Goal: Information Seeking & Learning: Learn about a topic

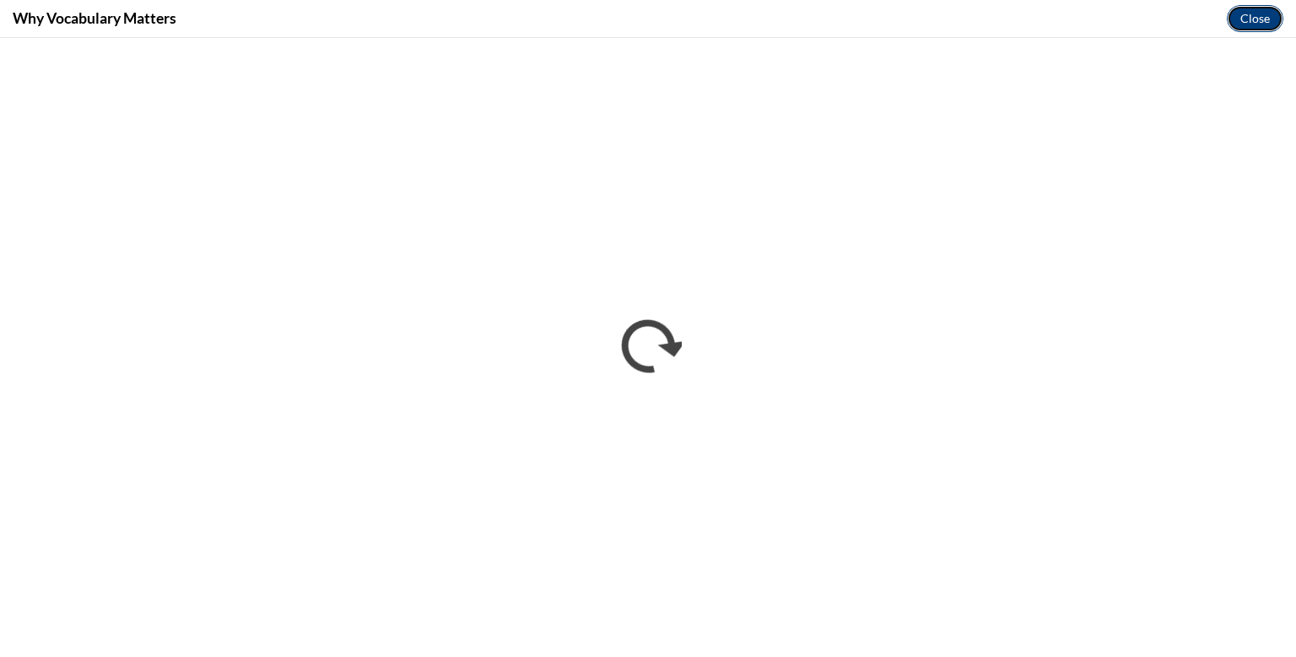
click at [1256, 15] on button "Close" at bounding box center [1255, 18] width 57 height 27
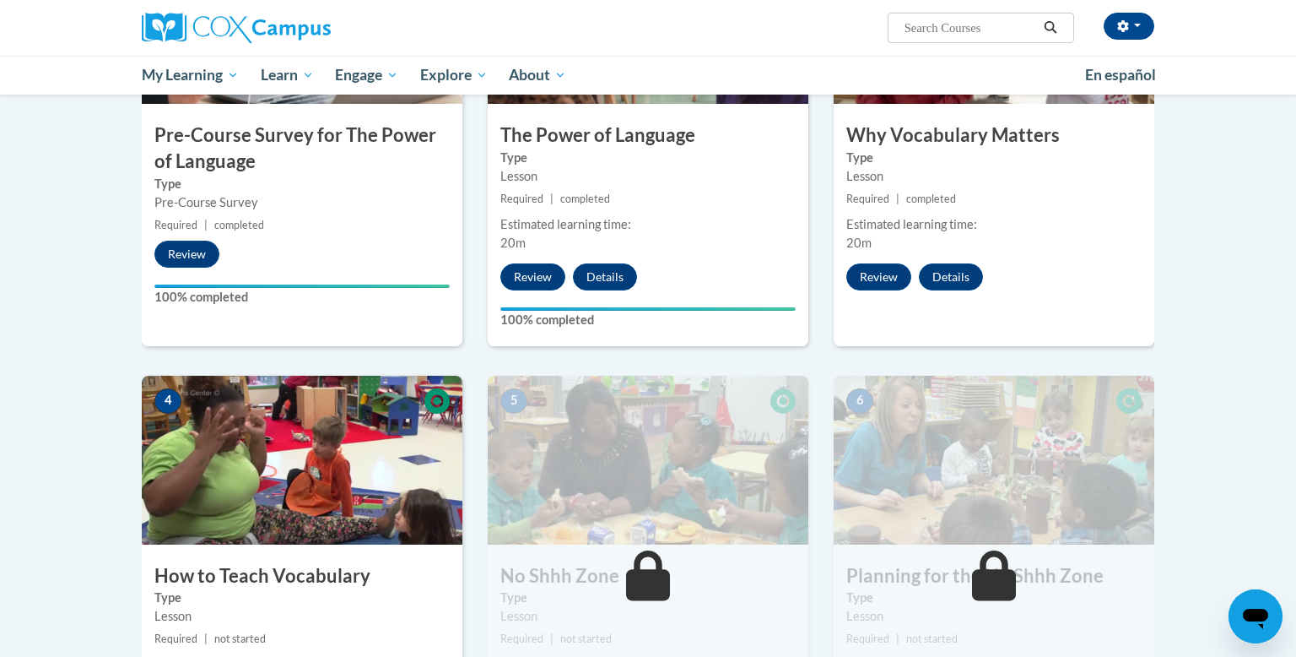
scroll to position [506, 0]
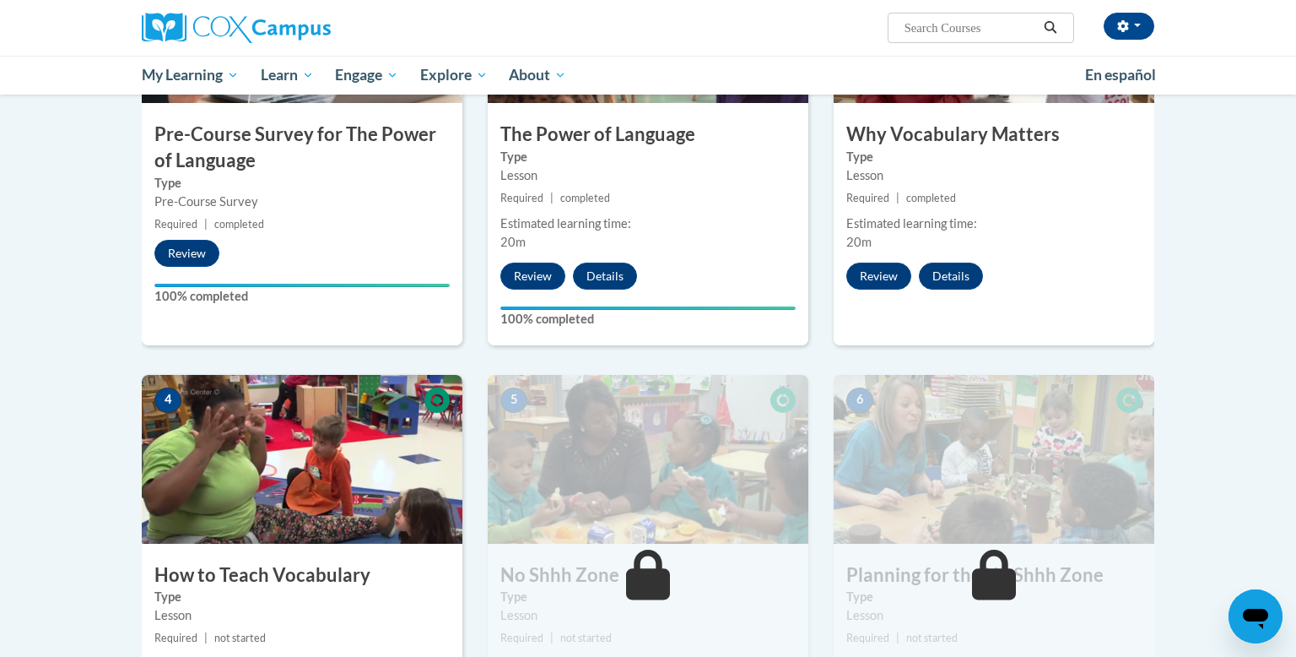
click at [275, 475] on img at bounding box center [302, 459] width 321 height 169
click at [344, 472] on img at bounding box center [302, 459] width 321 height 169
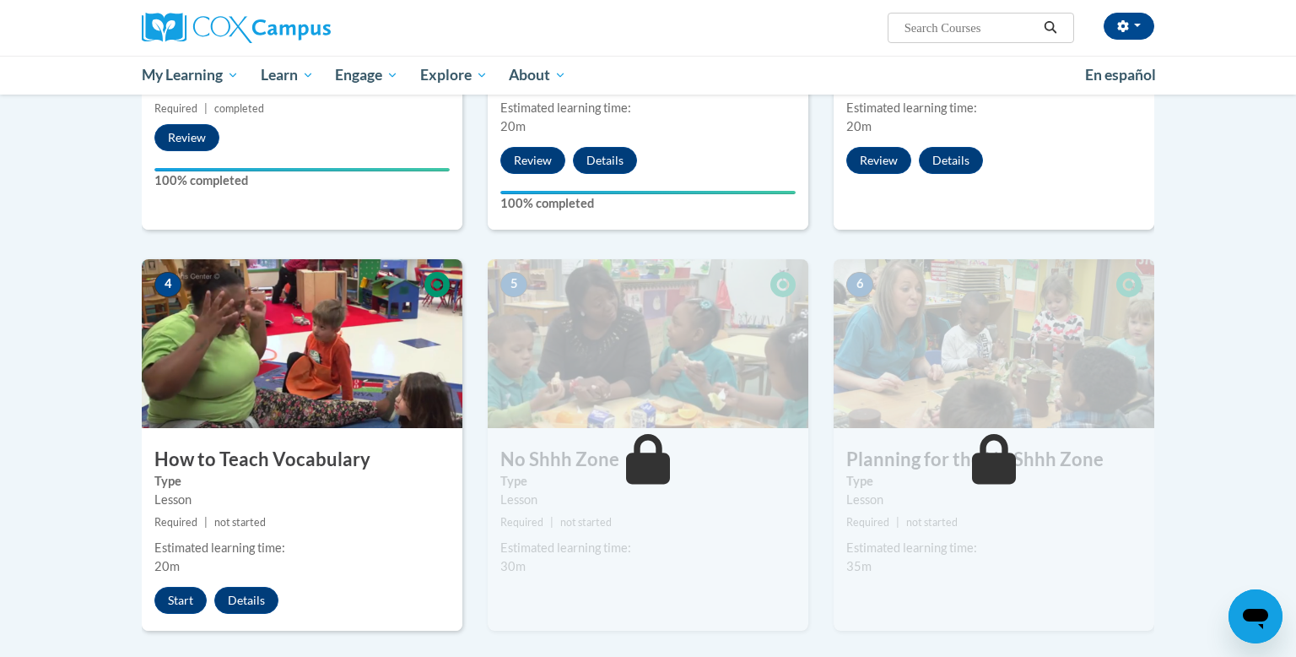
scroll to position [641, 0]
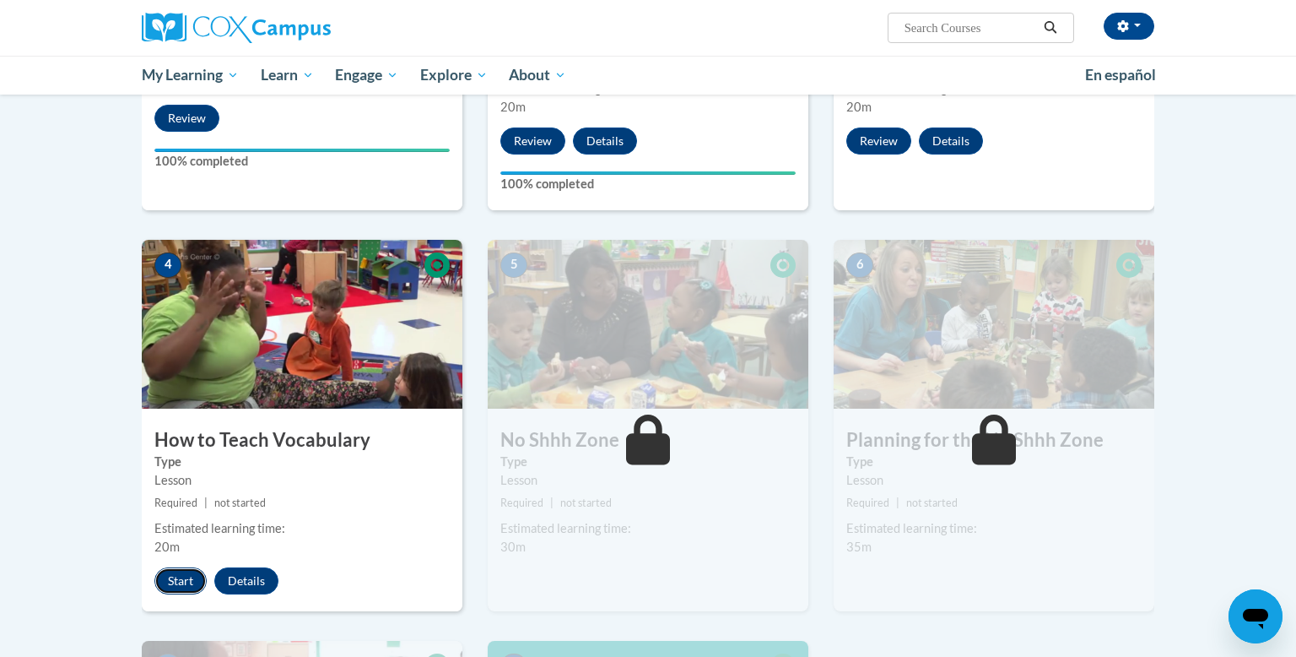
click at [174, 582] on button "Start" at bounding box center [180, 580] width 52 height 27
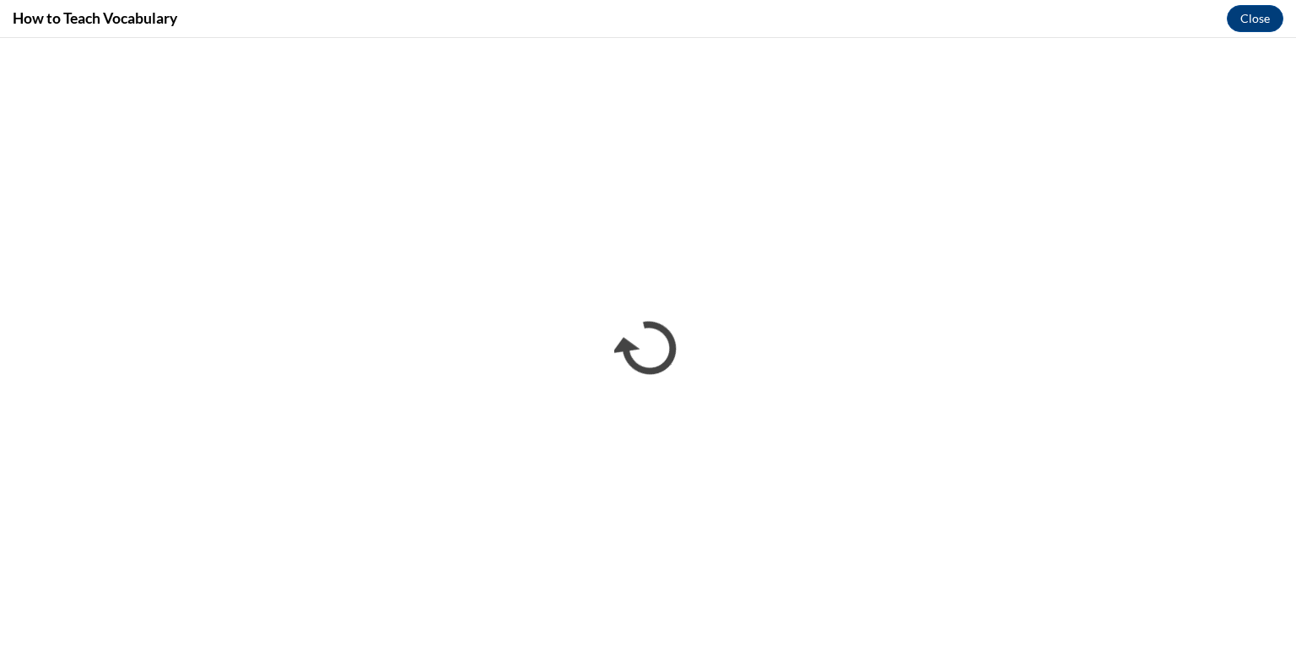
scroll to position [0, 0]
